Goal: Task Accomplishment & Management: Manage account settings

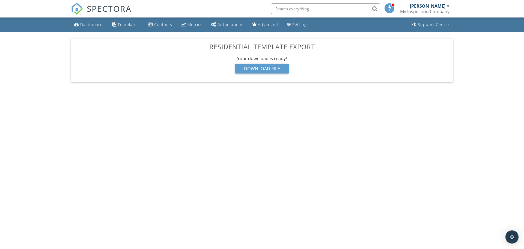
click at [437, 7] on div "[PERSON_NAME]" at bounding box center [427, 5] width 35 height 5
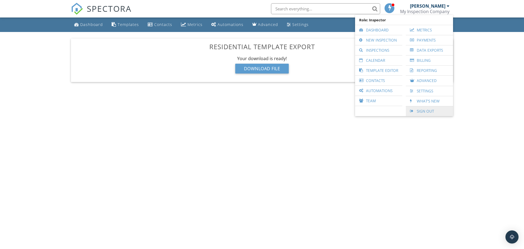
click at [420, 110] on link "Sign Out" at bounding box center [430, 111] width 42 height 10
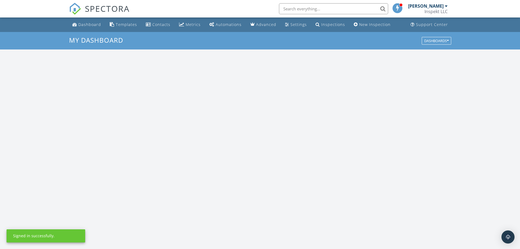
scroll to position [505, 528]
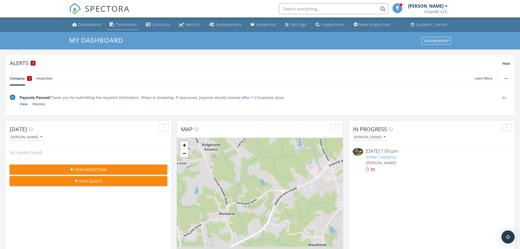
click at [128, 25] on div "Templates" at bounding box center [126, 24] width 21 height 5
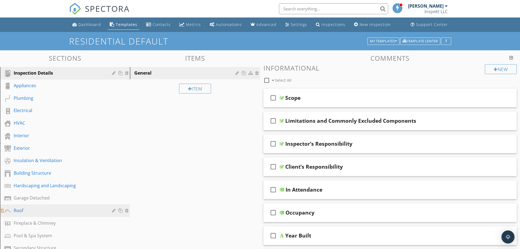
click at [26, 210] on div "Roof" at bounding box center [59, 210] width 90 height 7
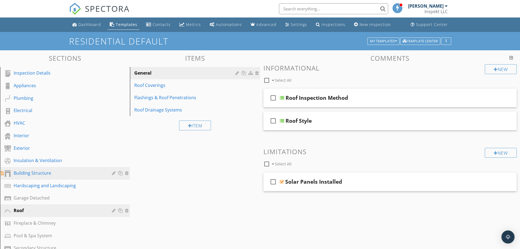
click at [28, 173] on div "Building Structure" at bounding box center [59, 172] width 90 height 7
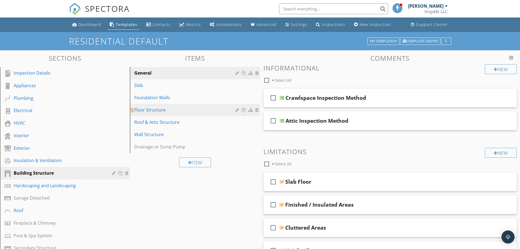
click at [165, 111] on div "Floor Structure" at bounding box center [185, 109] width 102 height 7
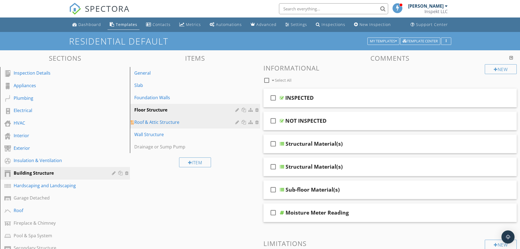
click at [164, 120] on div "Roof & Attic Structure" at bounding box center [185, 122] width 102 height 7
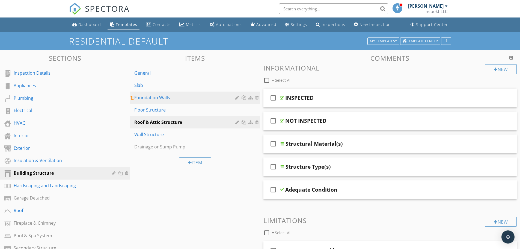
click at [156, 98] on div "Foundation Walls" at bounding box center [185, 97] width 102 height 7
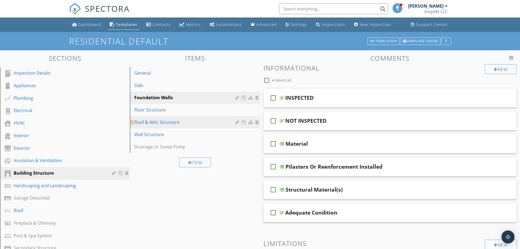
click at [153, 124] on div "Roof & Attic Structure" at bounding box center [185, 122] width 102 height 7
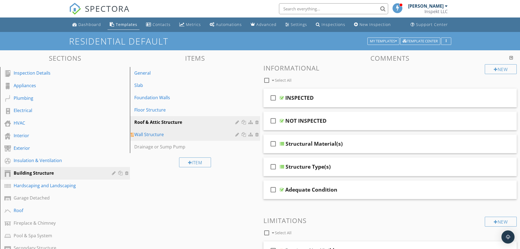
click at [154, 135] on div "Wall Structure" at bounding box center [185, 134] width 102 height 7
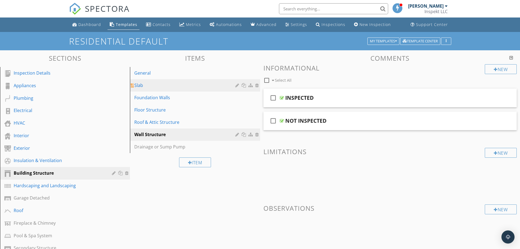
click at [156, 84] on div "Slab" at bounding box center [185, 85] width 102 height 7
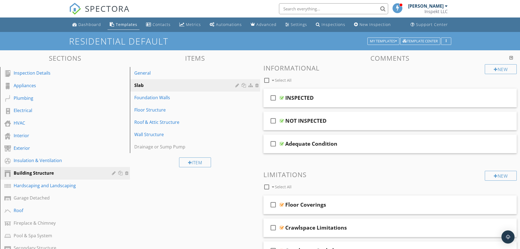
click at [395, 5] on span at bounding box center [397, 7] width 5 height 5
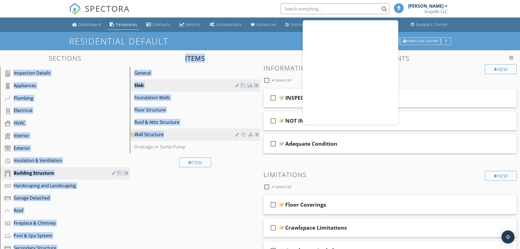
drag, startPoint x: 5, startPoint y: 63, endPoint x: 167, endPoint y: 137, distance: 177.8
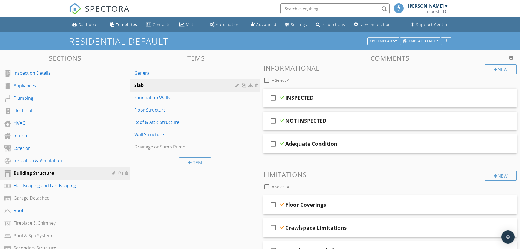
click at [157, 121] on div "Roof & Attic Structure" at bounding box center [185, 122] width 102 height 7
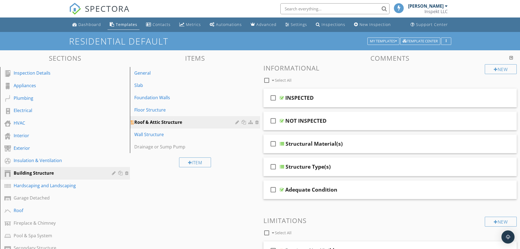
click at [235, 122] on div at bounding box center [237, 122] width 5 height 4
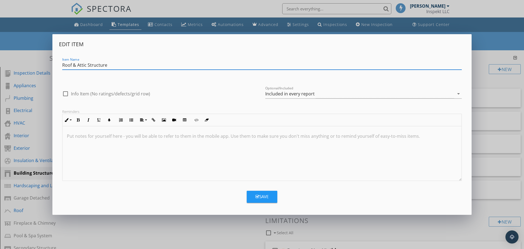
click at [75, 65] on input "Roof & Attic Structure" at bounding box center [262, 65] width 400 height 9
type input "Roof, Attic & Ceiling Structure"
click at [144, 58] on div "Item Name Roof, Attic & Ceiling Structure" at bounding box center [262, 66] width 400 height 18
click at [263, 198] on div "Save" at bounding box center [261, 196] width 13 height 6
